Goal: Transaction & Acquisition: Purchase product/service

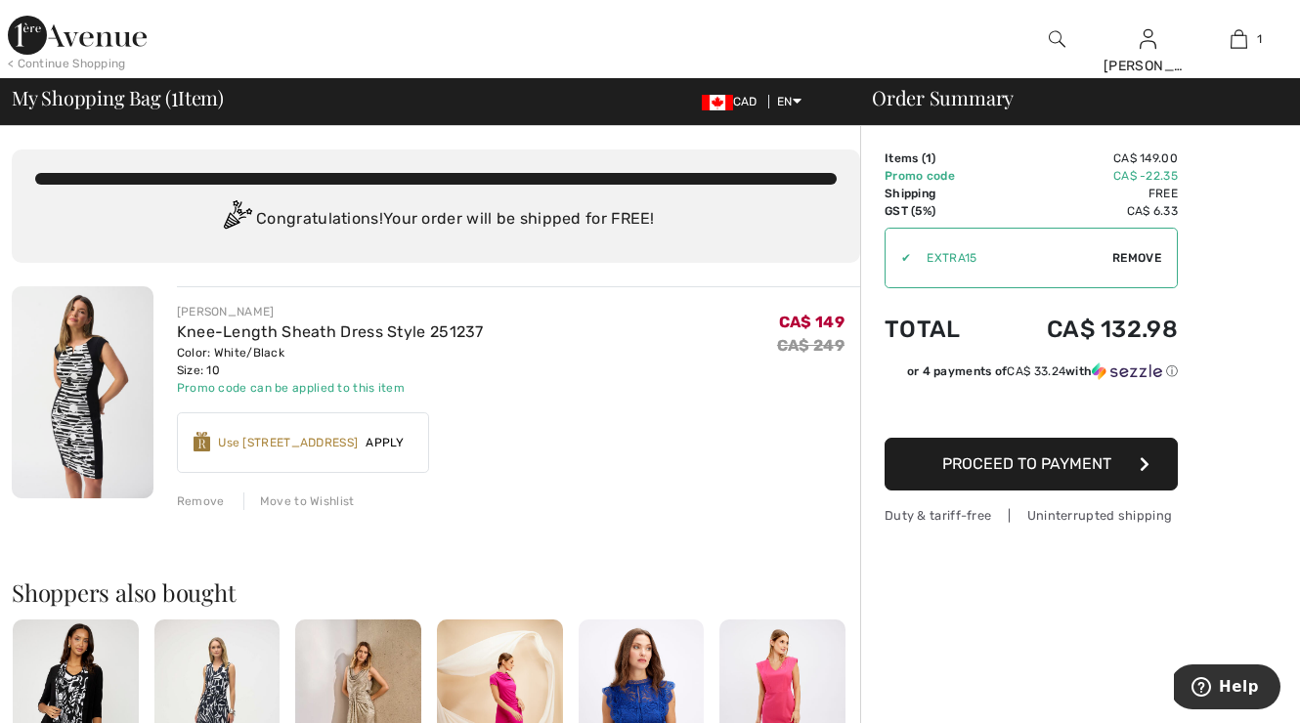
click at [1039, 462] on span "Proceed to Payment" at bounding box center [1026, 464] width 169 height 19
click at [1085, 461] on span "Proceed to Payment" at bounding box center [1026, 464] width 169 height 19
click at [1147, 464] on icon "button" at bounding box center [1145, 464] width 10 height 16
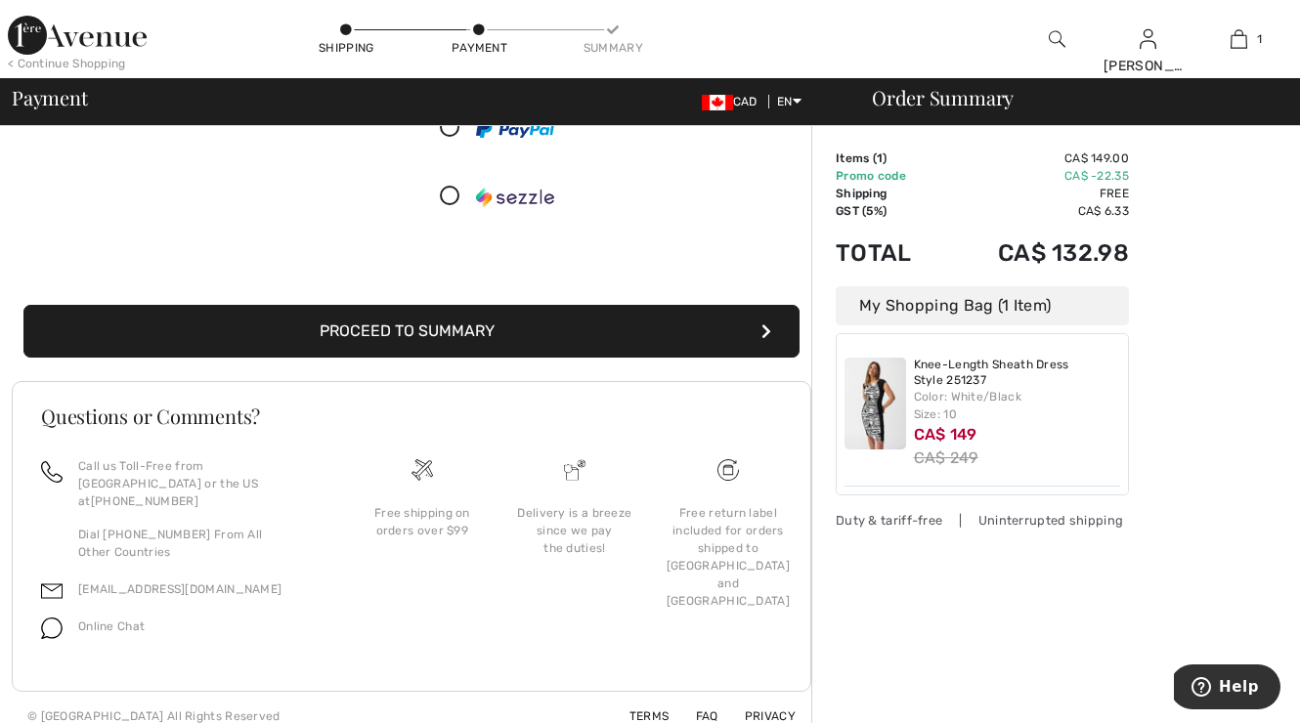
scroll to position [70, 0]
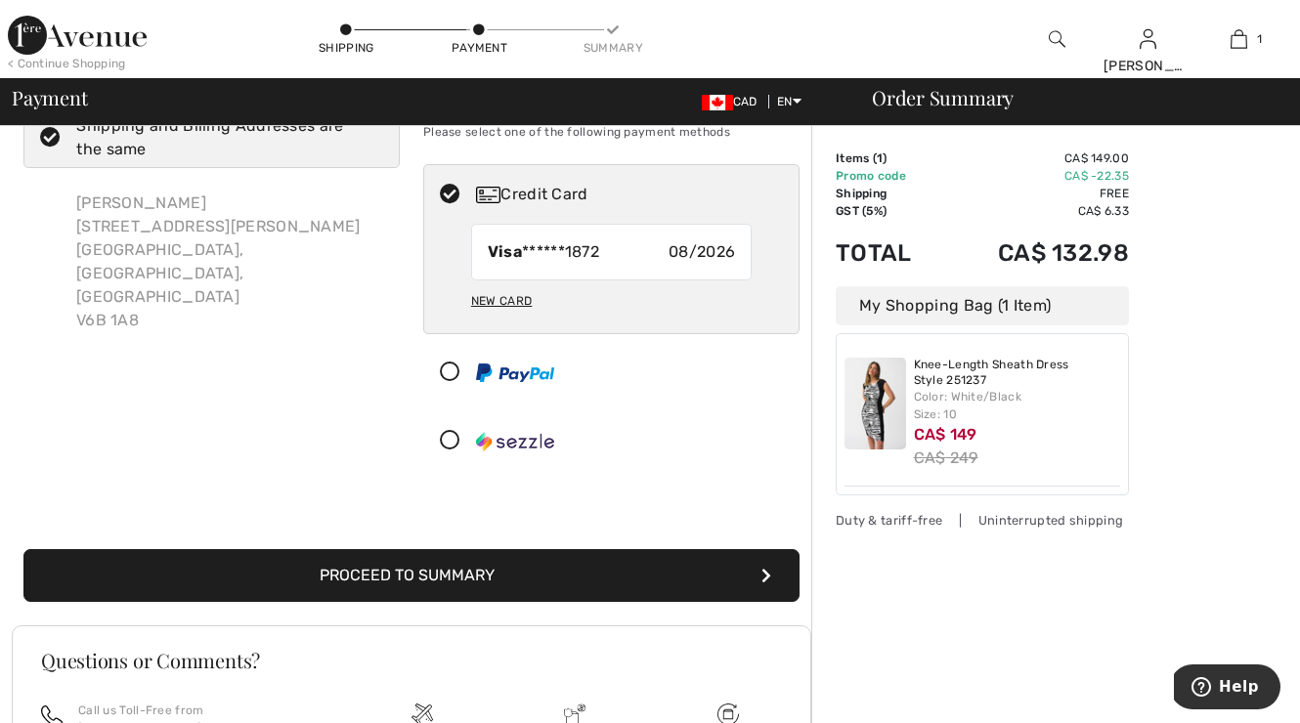
click at [539, 567] on button "Proceed to Summary" at bounding box center [411, 575] width 776 height 53
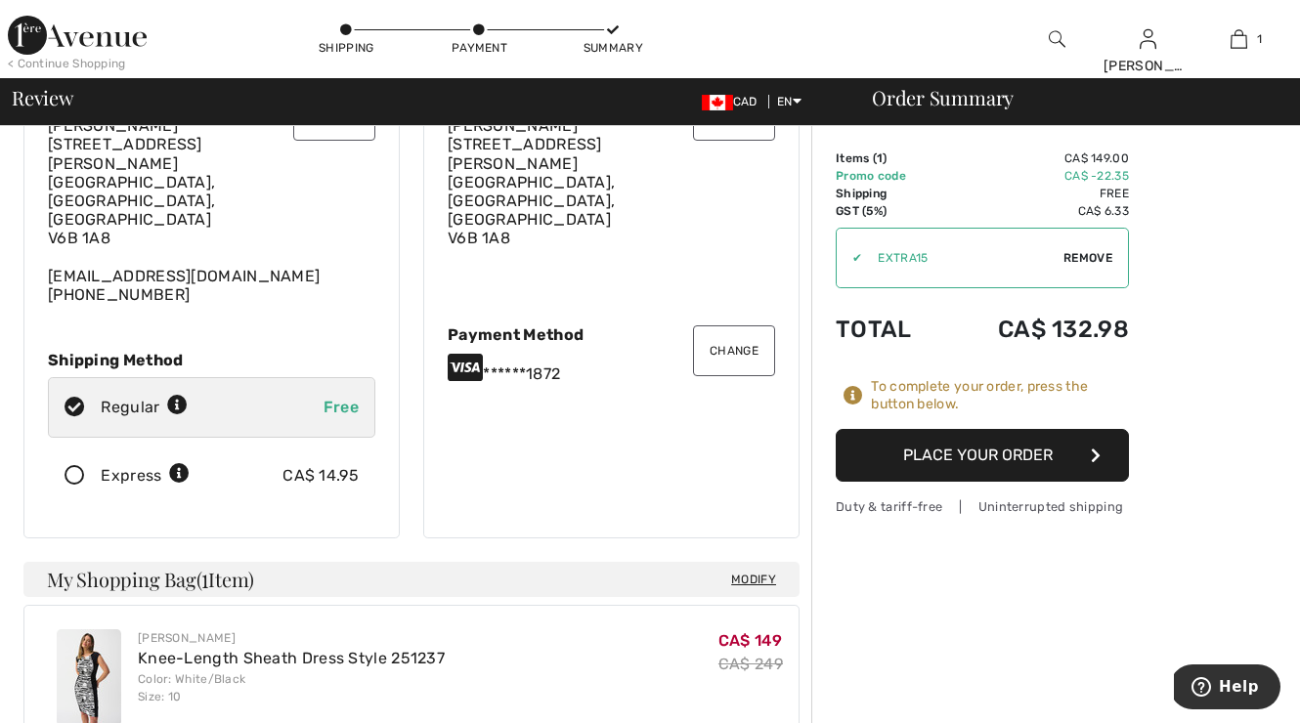
scroll to position [110, 0]
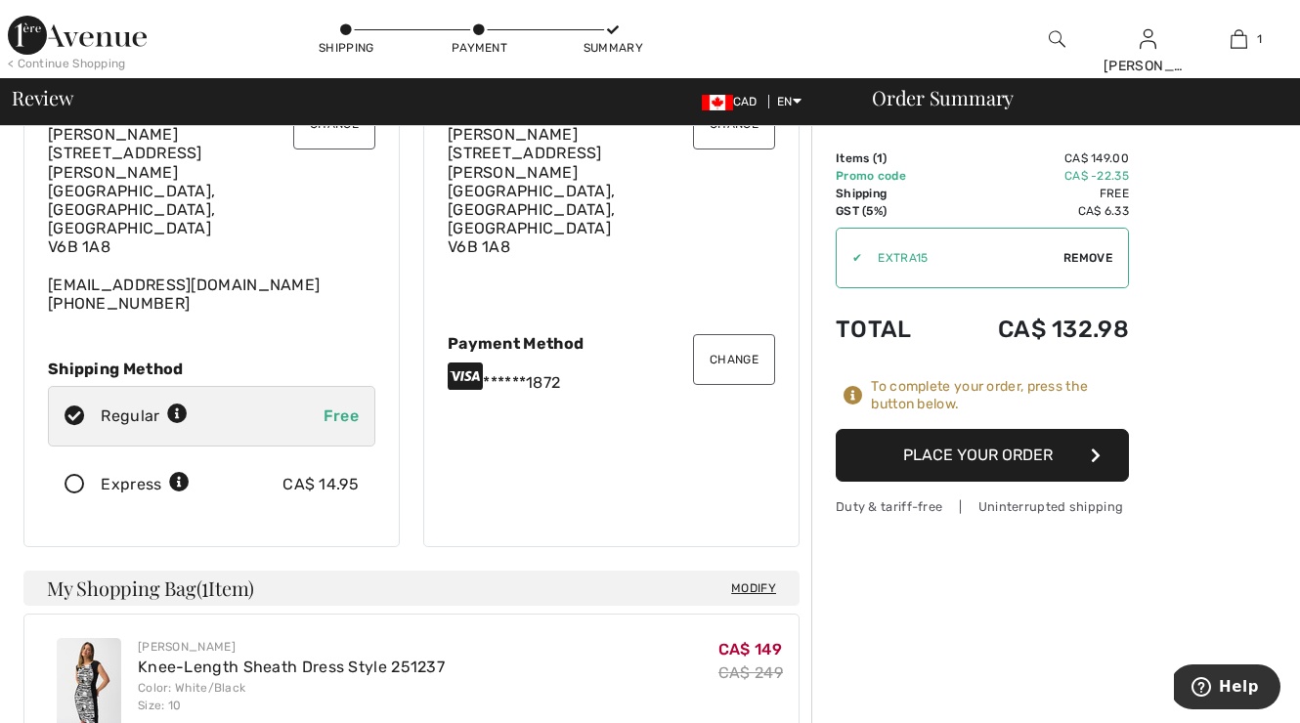
click at [1033, 455] on button "Place Your Order" at bounding box center [982, 455] width 293 height 53
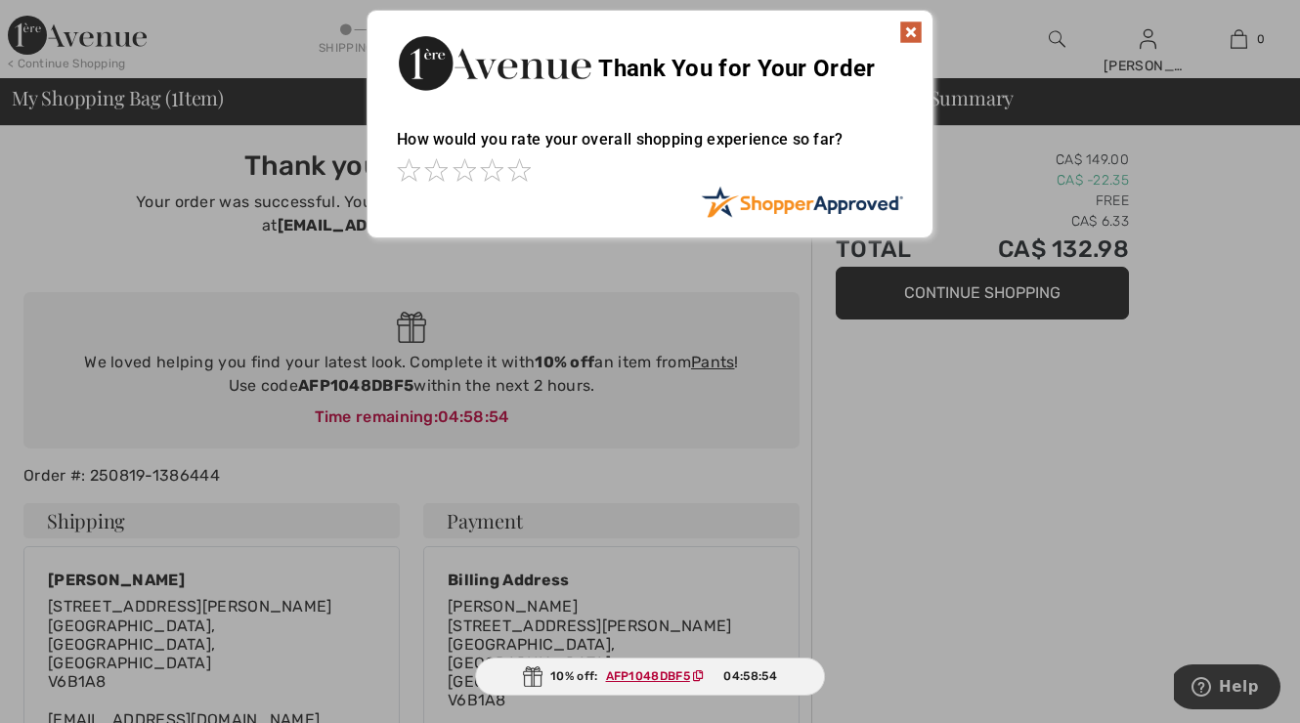
click at [912, 30] on img at bounding box center [910, 32] width 23 height 23
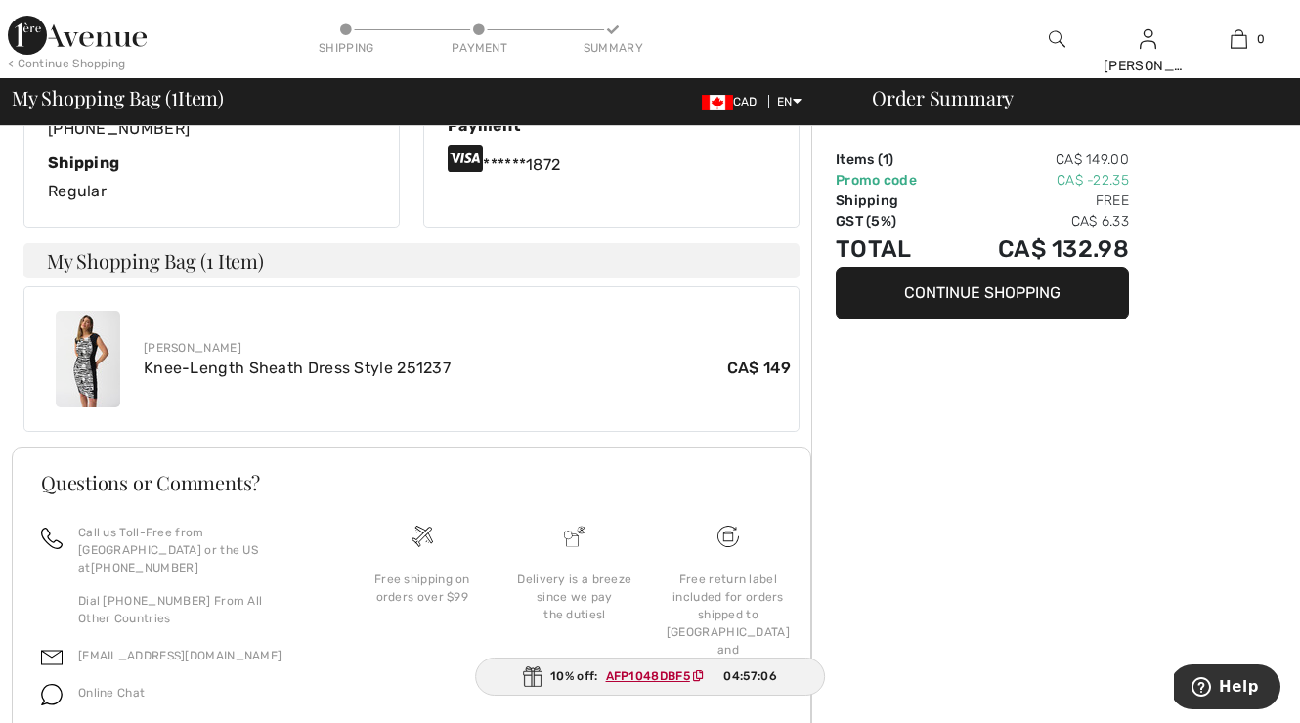
scroll to position [571, 0]
